Goal: Find specific page/section: Find specific page/section

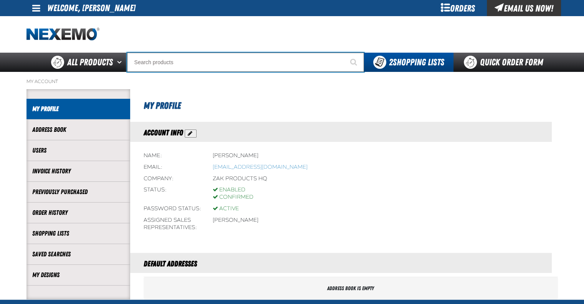
click at [204, 62] on input "Search" at bounding box center [245, 62] width 237 height 19
click at [178, 66] on input "TAG SCREWS" at bounding box center [245, 62] width 237 height 19
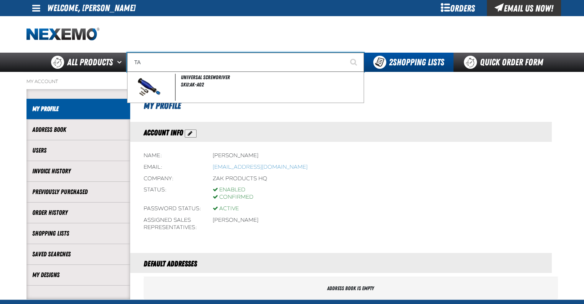
type input "T"
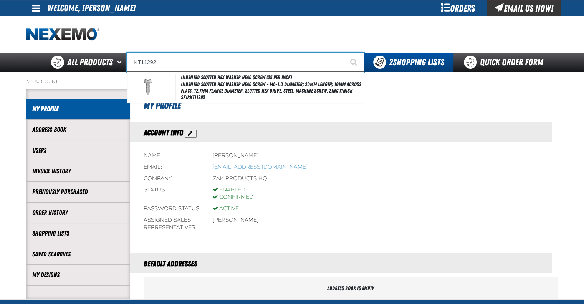
type input "KT11292"
click at [345, 53] on button "Start Searching" at bounding box center [354, 62] width 19 height 19
